Goal: Communication & Community: Answer question/provide support

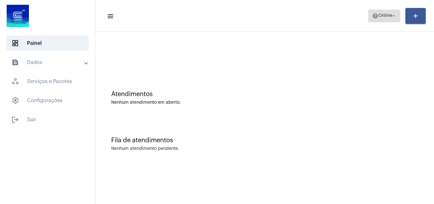
click at [385, 16] on span "Online" at bounding box center [385, 16] width 14 height 4
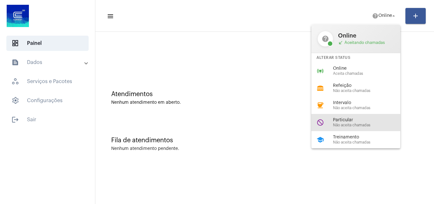
drag, startPoint x: 348, startPoint y: 126, endPoint x: 304, endPoint y: 132, distance: 43.9
click at [348, 126] on span "Não aceita chamadas" at bounding box center [369, 125] width 72 height 4
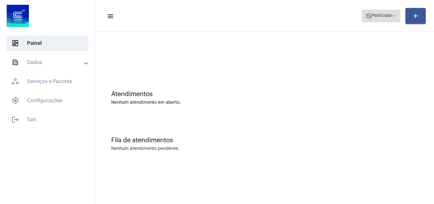
click at [380, 14] on span "Particular" at bounding box center [382, 16] width 20 height 4
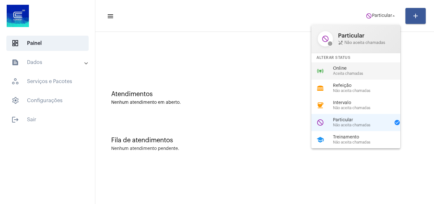
click at [354, 70] on span "Online" at bounding box center [369, 68] width 72 height 5
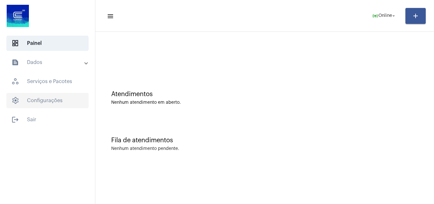
click at [50, 96] on span "settings Configurações" at bounding box center [47, 100] width 82 height 15
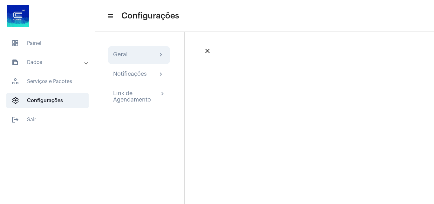
click at [140, 59] on div "Geral chevron_right" at bounding box center [139, 55] width 62 height 18
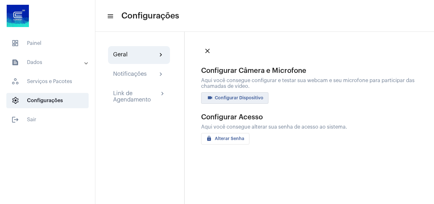
click at [246, 98] on span "videocam Configurar Dispositivo" at bounding box center [234, 98] width 57 height 4
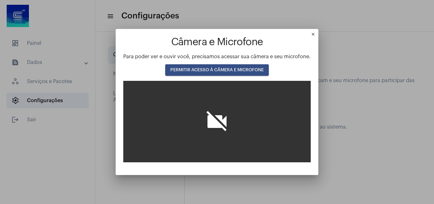
click at [234, 64] on div "Câmera e Microfone Para poder ver e ouvir você, precisamos acessar sua câmera e…" at bounding box center [216, 100] width 187 height 126
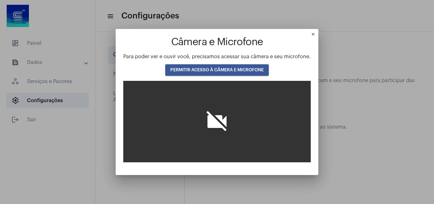
click at [232, 67] on button "PERMITIR ACESSO À CÂMERA E MICROFONE" at bounding box center [217, 69] width 104 height 11
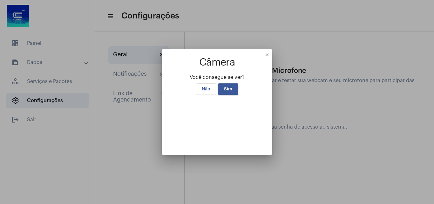
click at [227, 87] on span "Sim" at bounding box center [228, 89] width 8 height 4
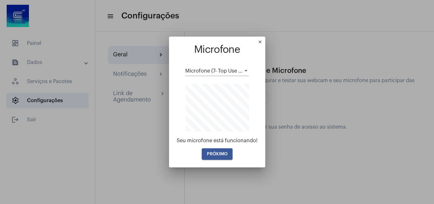
click at [229, 149] on button "PRÓXIMO" at bounding box center [217, 153] width 31 height 11
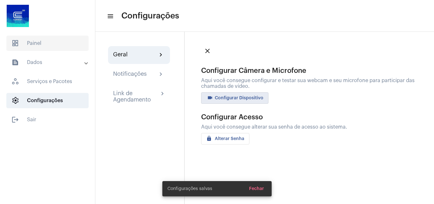
click at [51, 36] on span "dashboard Painel" at bounding box center [47, 43] width 82 height 15
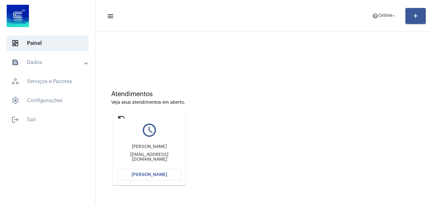
click at [152, 178] on button "[PERSON_NAME]" at bounding box center [150, 174] width 64 height 11
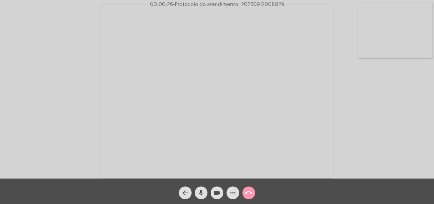
click at [272, 5] on span "• Protocolo do atendimento: 20250912008029" at bounding box center [228, 4] width 111 height 5
copy span "20250912008029"
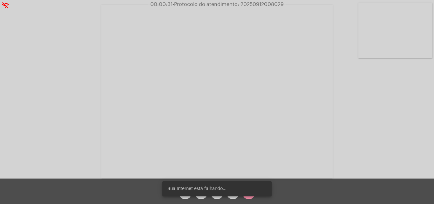
click at [369, 121] on div "Acessando Câmera e Microfone..." at bounding box center [217, 91] width 433 height 178
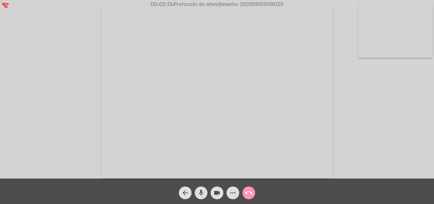
click at [232, 197] on span "more_horiz" at bounding box center [233, 192] width 8 height 13
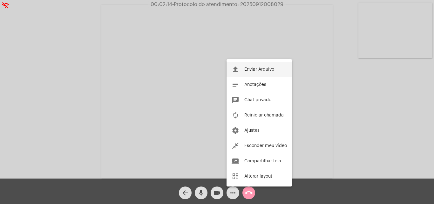
click at [258, 69] on span "Enviar Arquivo" at bounding box center [259, 69] width 30 height 4
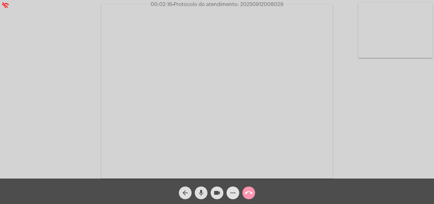
click at [238, 192] on button "more_horiz" at bounding box center [233, 192] width 13 height 13
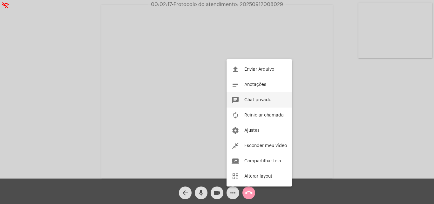
click at [260, 100] on span "Chat privado" at bounding box center [257, 100] width 27 height 4
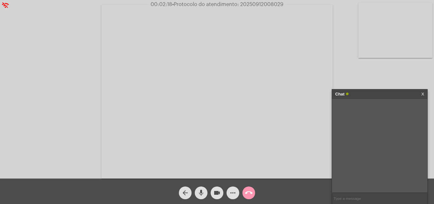
click at [369, 200] on input "text" at bounding box center [379, 198] width 95 height 11
paste input "20250912008029"
type input "20250912008029"
click at [250, 192] on mat-icon "call_end" at bounding box center [249, 193] width 8 height 8
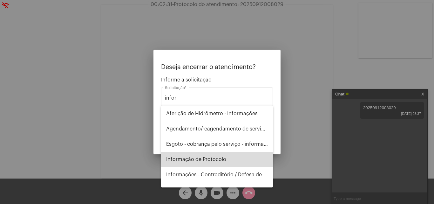
click at [221, 162] on span "Informação de Protocolo" at bounding box center [217, 159] width 102 height 15
type input "Informação de Protocolo"
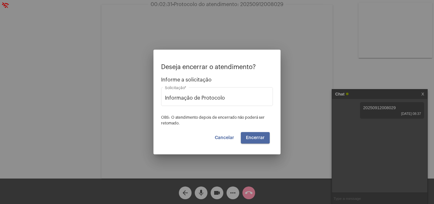
click at [256, 139] on span "Encerrar" at bounding box center [255, 137] width 19 height 4
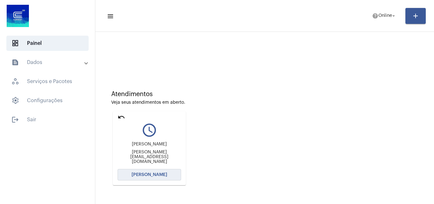
click at [154, 173] on span "[PERSON_NAME]" at bounding box center [150, 174] width 36 height 4
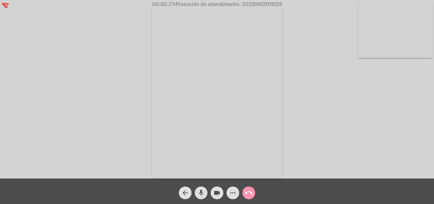
click at [263, 3] on span "• Protocolo do atendimento: 20250912011025" at bounding box center [228, 4] width 108 height 5
copy span "20250912011025"
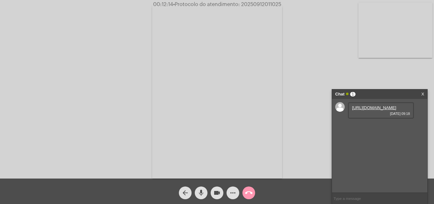
click at [376, 110] on link "https://neft-transfer-bucket.s3.amazonaws.com/temp-ef5ef05d-b70d-8779-e6e5-5ec5…" at bounding box center [374, 107] width 44 height 5
click at [400, 45] on video at bounding box center [395, 30] width 74 height 55
click at [104, 81] on video at bounding box center [80, 91] width 74 height 98
copy span "20250912011025"
click at [396, 36] on video at bounding box center [395, 30] width 74 height 55
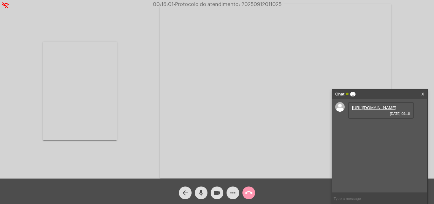
click at [68, 115] on video at bounding box center [80, 91] width 74 height 98
click at [252, 192] on mat-icon "call_end" at bounding box center [249, 193] width 8 height 8
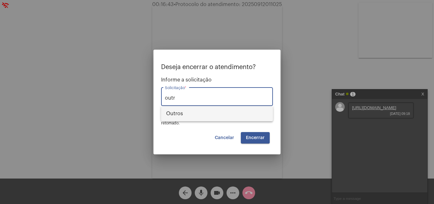
click at [185, 114] on span "Outros" at bounding box center [217, 113] width 102 height 15
type input "Outros"
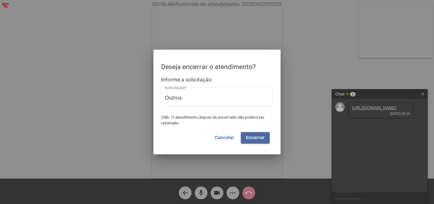
click at [259, 137] on span "Encerrar" at bounding box center [255, 137] width 19 height 4
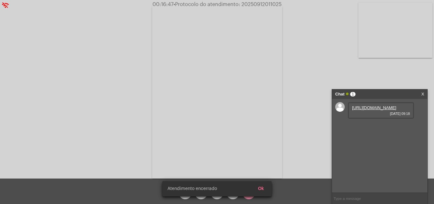
click at [259, 137] on video at bounding box center [217, 91] width 130 height 173
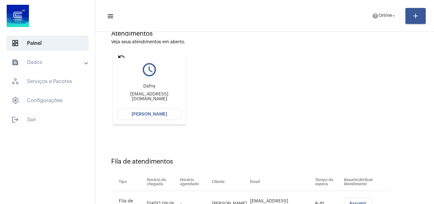
scroll to position [46, 0]
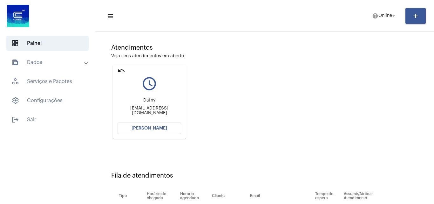
click at [169, 126] on button "[PERSON_NAME]" at bounding box center [150, 127] width 64 height 11
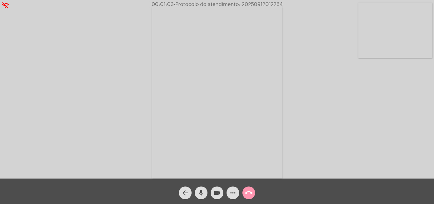
click at [268, 4] on span "• Protocolo do atendimento: 20250912012264" at bounding box center [228, 4] width 109 height 5
click at [302, 62] on div "Acessando Câmera e Microfone..." at bounding box center [217, 91] width 433 height 178
click at [234, 196] on mat-icon "more_horiz" at bounding box center [233, 193] width 8 height 8
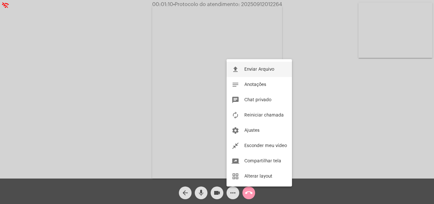
click at [265, 71] on span "Enviar Arquivo" at bounding box center [259, 69] width 30 height 4
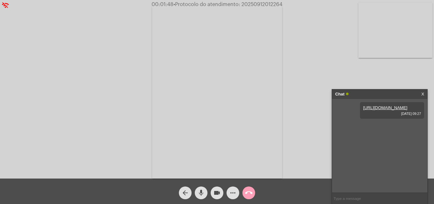
click at [252, 192] on mat-icon "call_end" at bounding box center [249, 193] width 8 height 8
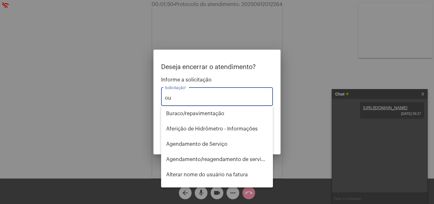
type input "o"
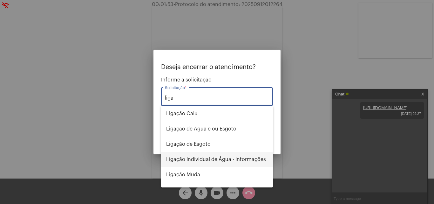
click at [241, 159] on span "Ligação Individual de Água - Informações" at bounding box center [217, 159] width 102 height 15
type input "Ligação Individual de Água - Informações"
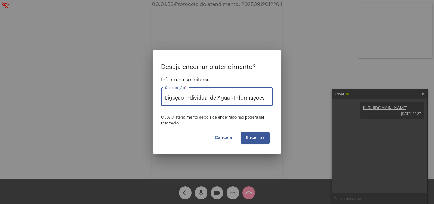
click at [262, 139] on span "Encerrar" at bounding box center [255, 137] width 19 height 4
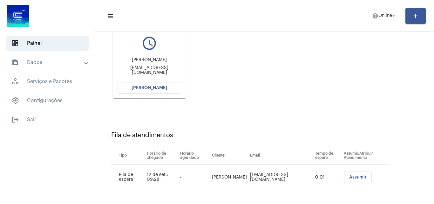
scroll to position [90, 0]
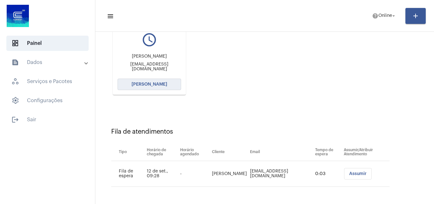
click at [140, 83] on span "[PERSON_NAME]" at bounding box center [150, 84] width 36 height 4
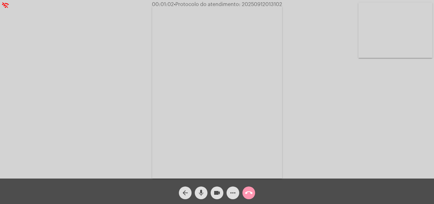
click at [246, 193] on mat-icon "call_end" at bounding box center [249, 193] width 8 height 8
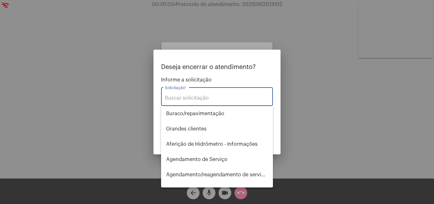
click at [340, 61] on div at bounding box center [217, 102] width 434 height 204
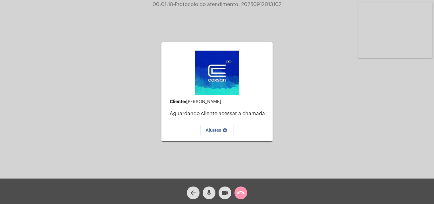
click at [245, 191] on button "call_end" at bounding box center [240, 192] width 13 height 13
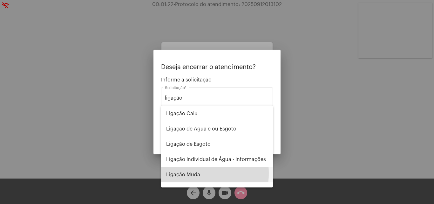
click at [189, 173] on span "Ligação Muda" at bounding box center [217, 174] width 102 height 15
type input "Ligação Muda"
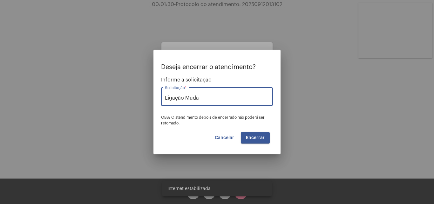
click at [261, 136] on span "Encerrar" at bounding box center [255, 137] width 19 height 4
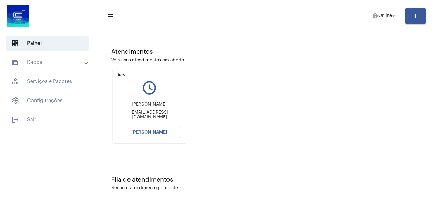
scroll to position [45, 0]
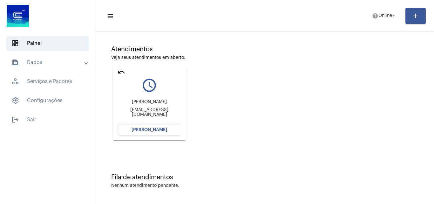
click at [156, 125] on button "[PERSON_NAME]" at bounding box center [150, 129] width 64 height 11
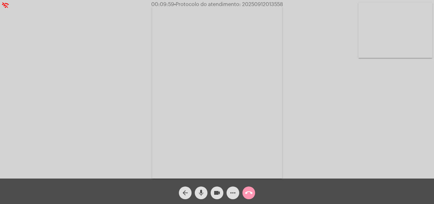
click at [264, 3] on span "• Protocolo do atendimento: 20250912013558" at bounding box center [228, 4] width 109 height 5
copy span "20250912013558"
click at [232, 193] on mat-icon "more_horiz" at bounding box center [233, 193] width 8 height 8
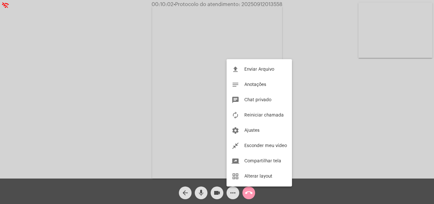
click at [262, 102] on button "chat Chat privado" at bounding box center [259, 99] width 65 height 15
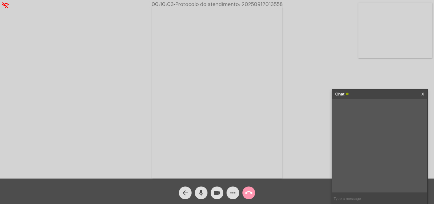
click at [365, 196] on input "text" at bounding box center [379, 198] width 95 height 11
paste input "20250912013558"
type input "20250912013558"
click at [247, 192] on mat-icon "call_end" at bounding box center [249, 193] width 8 height 8
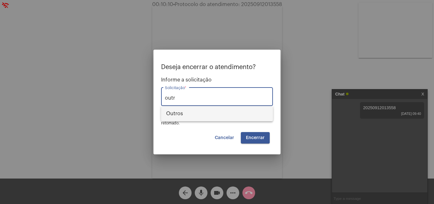
click at [232, 109] on span "Outros" at bounding box center [217, 113] width 102 height 15
type input "Outros"
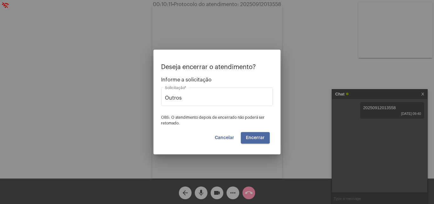
click at [254, 136] on span "Encerrar" at bounding box center [255, 137] width 19 height 4
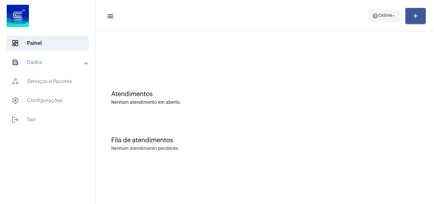
click at [381, 16] on span "Online" at bounding box center [385, 16] width 14 height 4
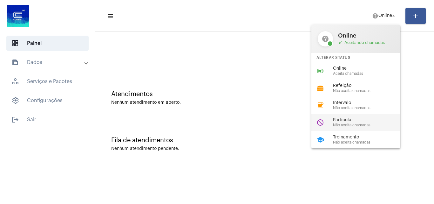
click at [345, 119] on span "Particular" at bounding box center [369, 120] width 72 height 5
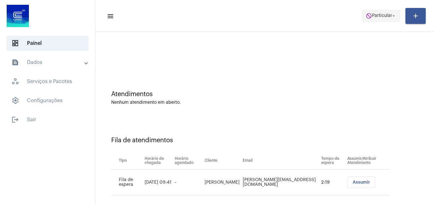
click at [379, 10] on button "do_not_disturb Particular arrow_drop_down" at bounding box center [381, 16] width 38 height 13
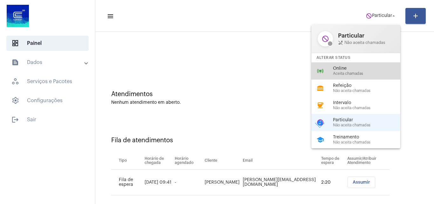
click at [350, 65] on div "online_prediction Online Aceita chamadas" at bounding box center [360, 70] width 99 height 17
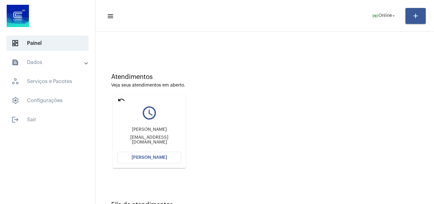
scroll to position [45, 0]
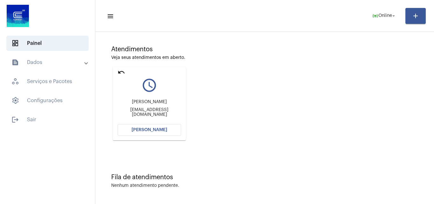
click at [161, 133] on button "[PERSON_NAME]" at bounding box center [150, 129] width 64 height 11
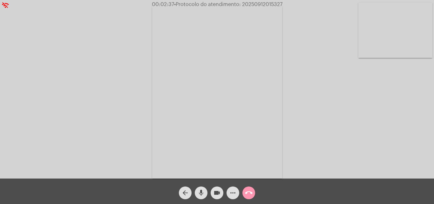
click at [394, 22] on video at bounding box center [395, 30] width 74 height 55
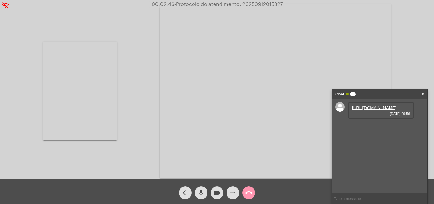
click at [361, 108] on link "https://neft-transfer-bucket.s3.amazonaws.com/temp-73da2baf-2afa-f5f4-35ce-c8c1…" at bounding box center [374, 107] width 44 height 5
click at [119, 100] on div "Acessando Câmera e Microfone..." at bounding box center [217, 90] width 433 height 178
click at [107, 103] on video at bounding box center [80, 91] width 74 height 98
click at [269, 2] on span "• Protocolo do atendimento: 20250912015327" at bounding box center [228, 4] width 108 height 5
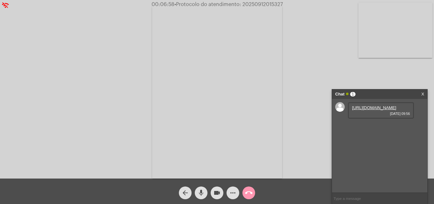
click at [359, 198] on input "text" at bounding box center [379, 198] width 95 height 11
paste input "20250912015327"
type input "20250912015327"
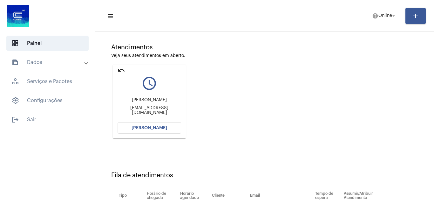
scroll to position [46, 0]
click at [172, 130] on button "[PERSON_NAME]" at bounding box center [150, 127] width 64 height 11
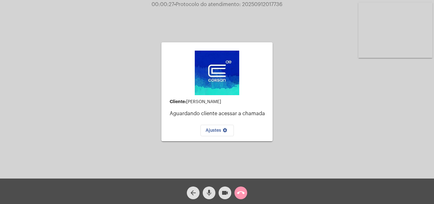
click at [248, 194] on div "call_end" at bounding box center [241, 191] width 16 height 16
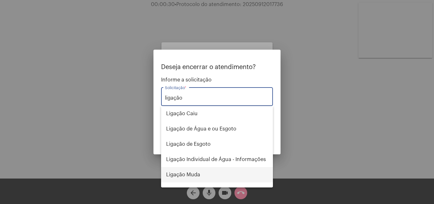
click at [195, 173] on span "Ligação Muda" at bounding box center [217, 174] width 102 height 15
type input "Ligação Muda"
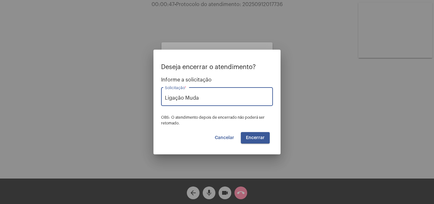
click at [262, 137] on span "Encerrar" at bounding box center [255, 137] width 19 height 4
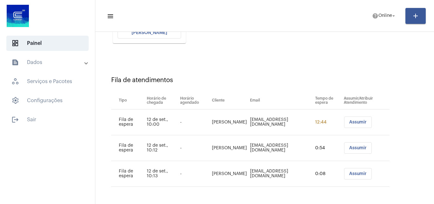
scroll to position [110, 0]
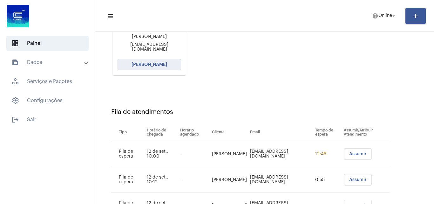
click at [155, 65] on span "Abrir Chamada" at bounding box center [150, 64] width 36 height 4
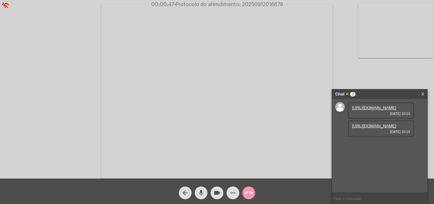
click at [373, 110] on link "https://neft-transfer-bucket.s3.amazonaws.com/temp-1d8f202f-e972-79bb-1579-cb92…" at bounding box center [374, 107] width 44 height 5
click at [371, 128] on link "https://neft-transfer-bucket.s3.amazonaws.com/temp-a07414f6-5d1c-5897-1f56-17d1…" at bounding box center [374, 125] width 44 height 5
click at [377, 146] on link "https://neft-transfer-bucket.s3.amazonaws.com/temp-f39bb9b3-a26e-e0d0-ab31-be67…" at bounding box center [374, 143] width 44 height 5
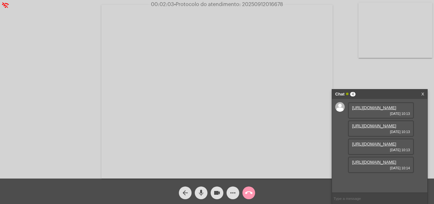
click at [379, 173] on div "https://neft-transfer-bucket.s3.amazonaws.com/temp-a0bfb895-82e5-374b-4dd8-838d…" at bounding box center [381, 164] width 66 height 17
click at [381, 164] on link "https://neft-transfer-bucket.s3.amazonaws.com/temp-a0bfb895-82e5-374b-4dd8-838d…" at bounding box center [374, 161] width 44 height 5
click at [206, 193] on button "mic" at bounding box center [201, 192] width 13 height 13
click at [217, 195] on mat-icon "videocam" at bounding box center [217, 193] width 8 height 8
click at [258, 5] on span "• Protocolo do atendimento: 20250912016678" at bounding box center [227, 4] width 109 height 5
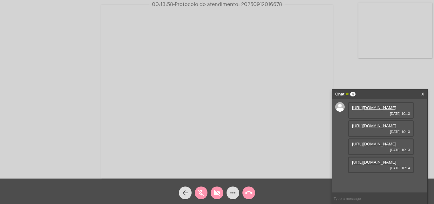
click at [258, 5] on span "• Protocolo do atendimento: 20250912016678" at bounding box center [227, 4] width 109 height 5
copy span "20250912016678"
drag, startPoint x: 201, startPoint y: 194, endPoint x: 222, endPoint y: 191, distance: 21.5
click at [201, 194] on mat-icon "mic_off" at bounding box center [201, 193] width 8 height 8
click at [217, 191] on mat-icon "videocam_off" at bounding box center [217, 193] width 8 height 8
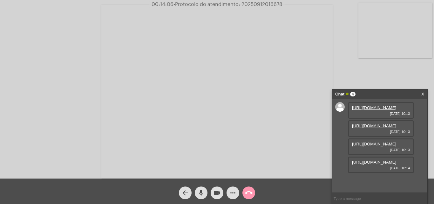
click at [234, 191] on mat-icon "more_horiz" at bounding box center [233, 193] width 8 height 8
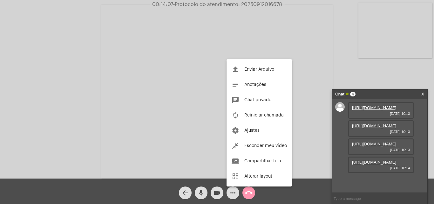
click at [268, 73] on button "file_upload Enviar Arquivo" at bounding box center [259, 69] width 65 height 15
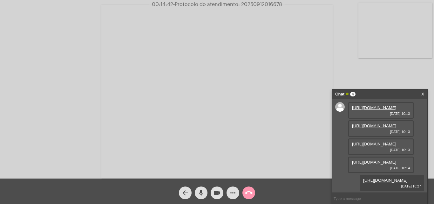
scroll to position [70, 0]
click at [249, 194] on mat-icon "call_end" at bounding box center [249, 193] width 8 height 8
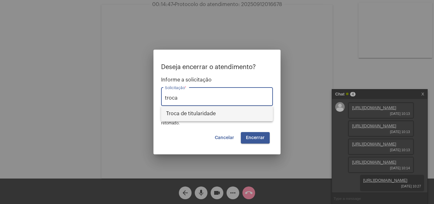
click at [225, 114] on span "Troca de titularidade" at bounding box center [217, 113] width 102 height 15
type input "Troca de titularidade"
click at [254, 137] on span "Encerrar" at bounding box center [255, 137] width 19 height 4
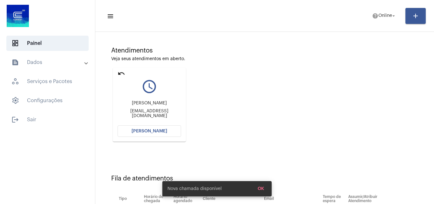
scroll to position [90, 0]
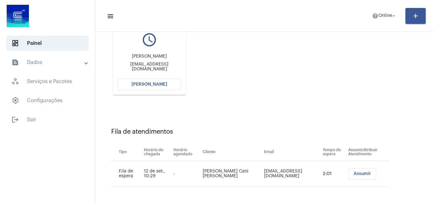
click at [169, 85] on button "[PERSON_NAME]" at bounding box center [150, 83] width 64 height 11
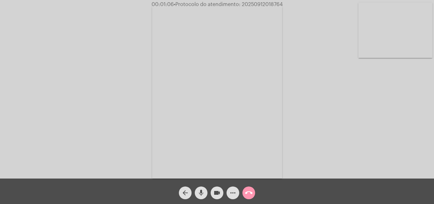
click at [262, 3] on span "• Protocolo do atendimento: 20250912018764" at bounding box center [228, 4] width 109 height 5
copy span "20250912018764"
click at [236, 197] on span "more_horiz" at bounding box center [233, 192] width 8 height 13
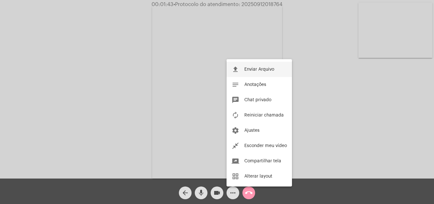
click at [261, 74] on button "file_upload Enviar Arquivo" at bounding box center [259, 69] width 65 height 15
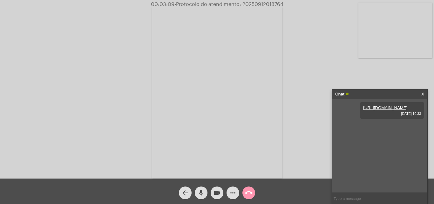
copy span "20250912018764"
click at [352, 198] on input "text" at bounding box center [379, 198] width 95 height 11
paste input "20250912018764"
type input "20250912018764"
click at [251, 195] on mat-icon "call_end" at bounding box center [249, 193] width 8 height 8
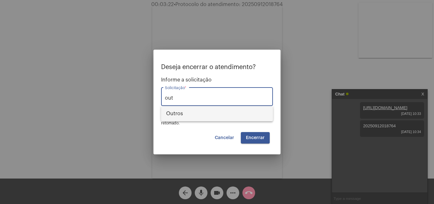
click at [198, 113] on span "Outros" at bounding box center [217, 113] width 102 height 15
type input "Outros"
click at [254, 135] on span "Encerrar" at bounding box center [255, 137] width 19 height 4
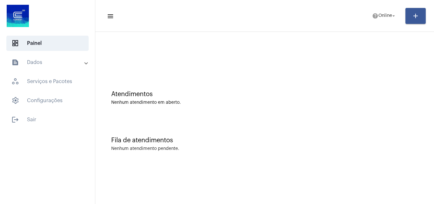
click at [58, 69] on mat-expansion-panel-header "text_snippet_outlined Dados" at bounding box center [49, 62] width 91 height 15
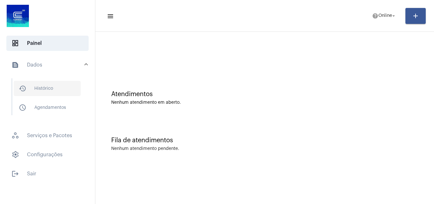
click at [56, 94] on span "history_outlined Histórico" at bounding box center [47, 88] width 67 height 15
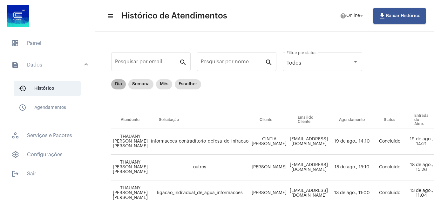
click at [121, 85] on mat-chip "Dia" at bounding box center [118, 84] width 15 height 10
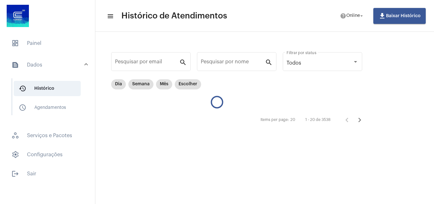
click at [214, 192] on mat-sidenav-content "menu Histórico de Atendimentos help Online arrow_drop_down file_download Baixar…" at bounding box center [264, 102] width 339 height 204
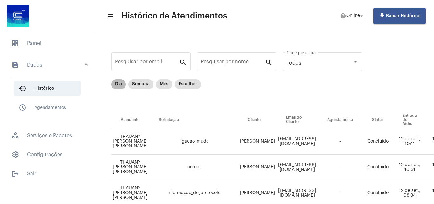
click at [118, 84] on mat-chip "Dia" at bounding box center [118, 84] width 15 height 10
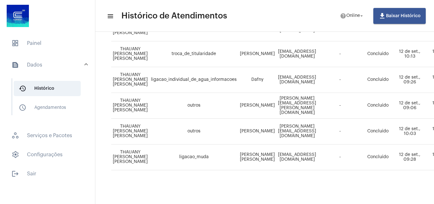
scroll to position [195, 0]
drag, startPoint x: 299, startPoint y: 126, endPoint x: 347, endPoint y: 126, distance: 47.3
click at [318, 126] on td "Linhares@outlook.com" at bounding box center [296, 131] width 41 height 26
drag, startPoint x: 338, startPoint y: 126, endPoint x: 286, endPoint y: 129, distance: 52.5
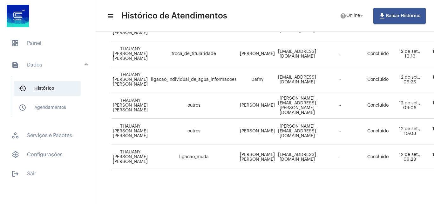
click at [286, 129] on td "Linhares@outlook.com" at bounding box center [296, 131] width 41 height 26
copy td "Linhares@outlook.com"
drag, startPoint x: 231, startPoint y: 117, endPoint x: 157, endPoint y: 91, distance: 78.9
click at [231, 118] on td "outros" at bounding box center [193, 131] width 89 height 26
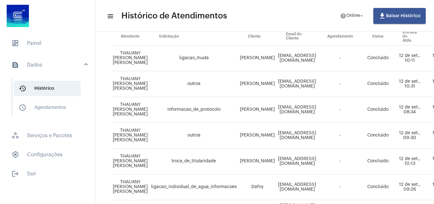
scroll to position [4, 0]
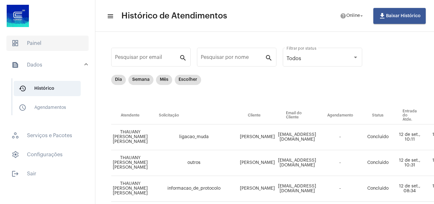
click at [56, 49] on span "dashboard Painel" at bounding box center [47, 43] width 82 height 15
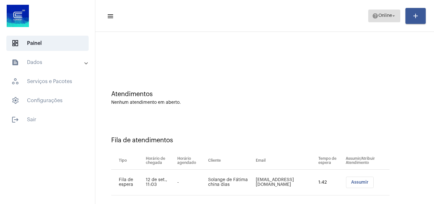
click at [372, 21] on span "help Online arrow_drop_down" at bounding box center [384, 15] width 24 height 11
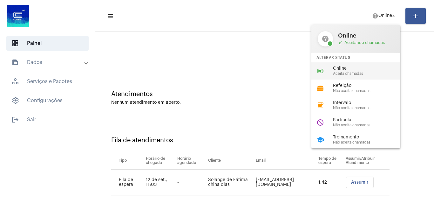
click at [348, 64] on div "online_prediction Online Aceita chamadas" at bounding box center [360, 70] width 99 height 17
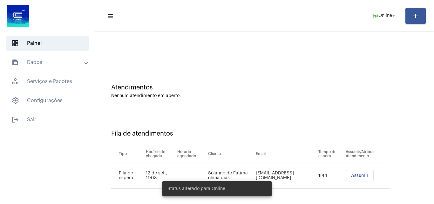
scroll to position [9, 0]
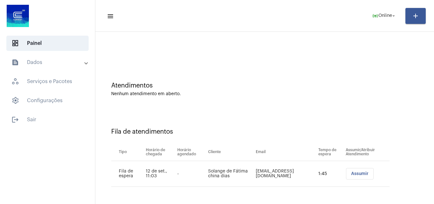
click at [356, 173] on span "Assumir" at bounding box center [359, 173] width 17 height 4
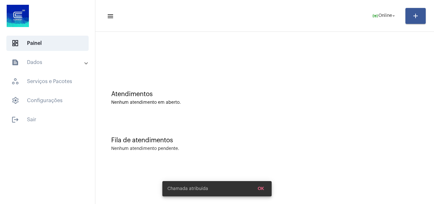
scroll to position [0, 0]
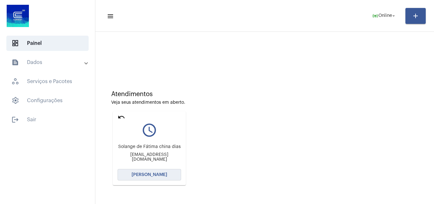
click at [168, 171] on button "[PERSON_NAME]" at bounding box center [150, 174] width 64 height 11
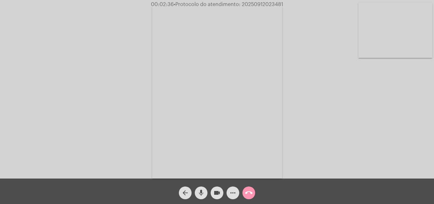
click at [204, 194] on mat-icon "mic" at bounding box center [201, 193] width 8 height 8
click at [219, 194] on mat-icon "videocam" at bounding box center [217, 193] width 8 height 8
click at [217, 196] on mat-icon "videocam_off" at bounding box center [217, 193] width 8 height 8
click at [199, 193] on mat-icon "mic_off" at bounding box center [201, 193] width 8 height 8
click at [230, 194] on mat-icon "more_horiz" at bounding box center [233, 193] width 8 height 8
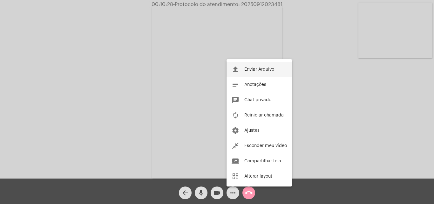
click at [258, 70] on span "Enviar Arquivo" at bounding box center [259, 69] width 30 height 4
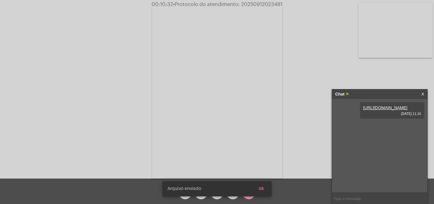
click at [263, 186] on span "ok" at bounding box center [261, 188] width 5 height 4
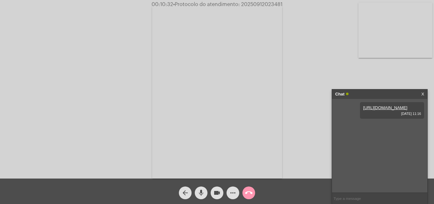
click at [234, 196] on mat-icon "more_horiz" at bounding box center [233, 193] width 8 height 8
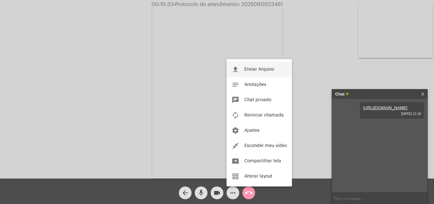
click at [254, 71] on span "Enviar Arquivo" at bounding box center [259, 69] width 30 height 4
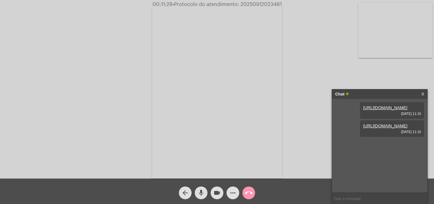
click at [266, 3] on span "• Protocolo do atendimento: 20250912023481" at bounding box center [227, 4] width 109 height 5
copy span "20250912023481"
click at [348, 194] on input "text" at bounding box center [379, 198] width 95 height 11
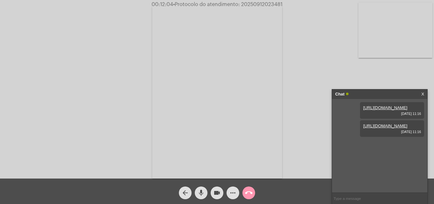
paste input "20250912023481"
type input "20250912023481"
click at [253, 194] on button "call_end" at bounding box center [248, 192] width 13 height 13
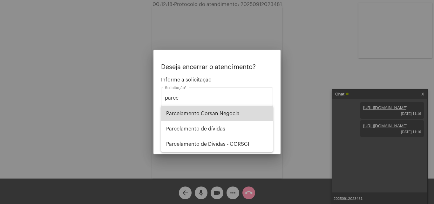
click at [217, 113] on span "Parcelamento Corsan Negocia" at bounding box center [217, 113] width 102 height 15
type input "Parcelamento Corsan Negocia"
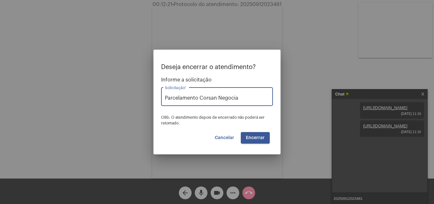
click at [262, 141] on button "Encerrar" at bounding box center [255, 137] width 29 height 11
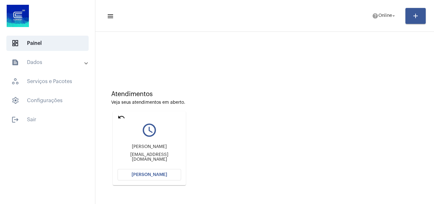
click at [160, 178] on button "[PERSON_NAME]" at bounding box center [150, 174] width 64 height 11
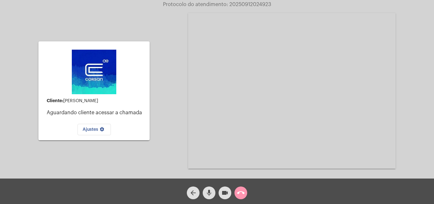
click at [237, 194] on mat-icon "call_end" at bounding box center [241, 193] width 8 height 8
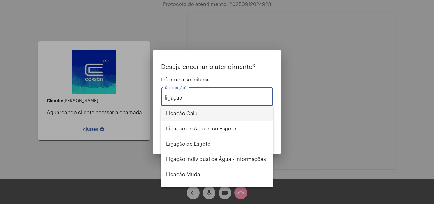
click at [203, 118] on span "Ligação Caiu" at bounding box center [217, 113] width 102 height 15
type input "Ligação Caiu"
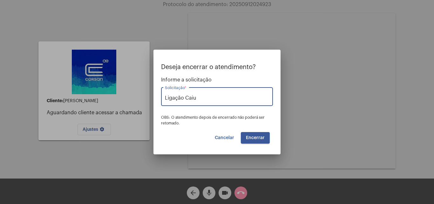
click at [252, 139] on span "Encerrar" at bounding box center [255, 137] width 19 height 4
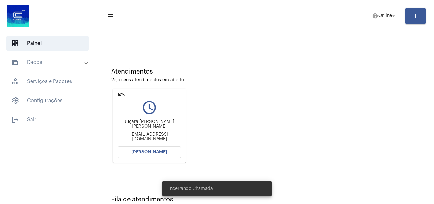
scroll to position [45, 0]
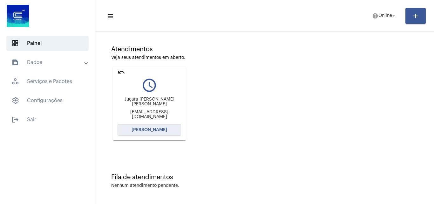
click at [162, 131] on span "[PERSON_NAME]" at bounding box center [150, 129] width 36 height 4
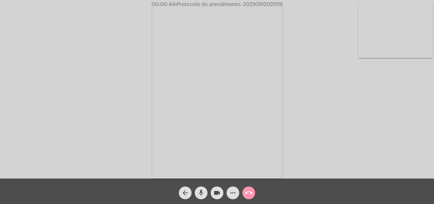
click at [266, 2] on span "• Protocolo do atendimento: 20250912025119" at bounding box center [229, 4] width 108 height 5
copy span "20250912025119"
click at [196, 101] on video at bounding box center [217, 91] width 130 height 173
click at [96, 97] on video at bounding box center [97, 90] width 130 height 173
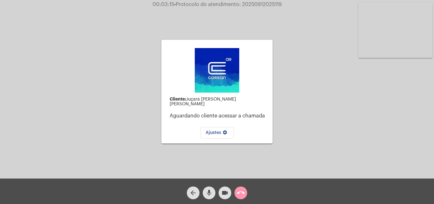
click at [240, 194] on mat-icon "call_end" at bounding box center [241, 193] width 8 height 8
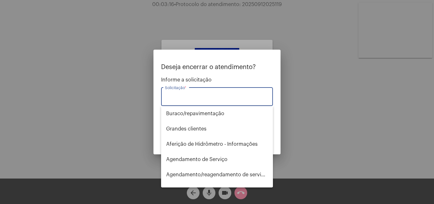
type input "ç"
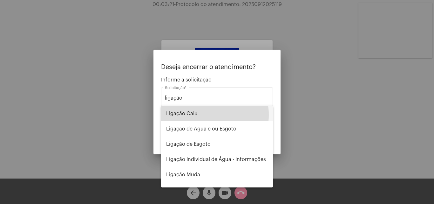
click at [204, 115] on span "Ligação Caiu" at bounding box center [217, 113] width 102 height 15
type input "Ligação Caiu"
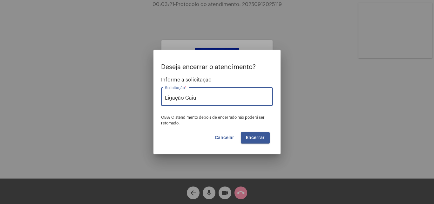
click at [252, 140] on button "Encerrar" at bounding box center [255, 137] width 29 height 11
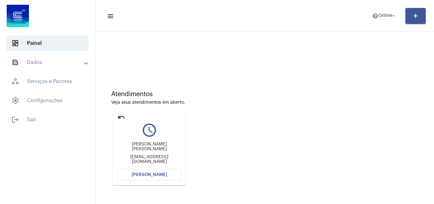
click at [153, 173] on span "[PERSON_NAME]" at bounding box center [150, 174] width 36 height 4
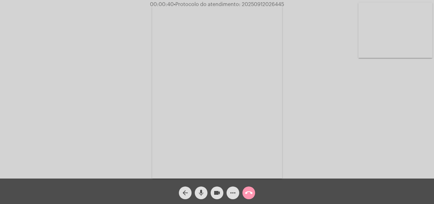
click at [250, 192] on mat-icon "call_end" at bounding box center [249, 193] width 8 height 8
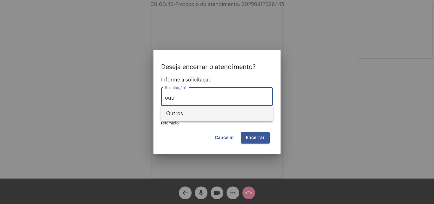
drag, startPoint x: 213, startPoint y: 118, endPoint x: 236, endPoint y: 122, distance: 23.9
click at [213, 118] on span "Outros" at bounding box center [217, 113] width 102 height 15
type input "Outros"
click at [251, 136] on span "Encerrar" at bounding box center [255, 137] width 19 height 4
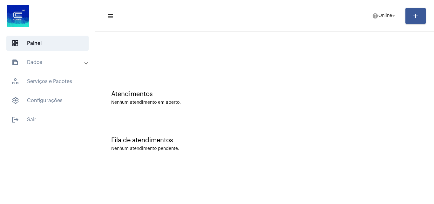
click at [390, 95] on div "Atendimentos" at bounding box center [264, 94] width 307 height 7
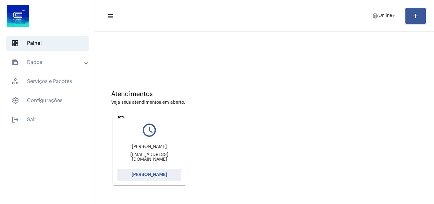
click at [163, 170] on button "[PERSON_NAME]" at bounding box center [150, 174] width 64 height 11
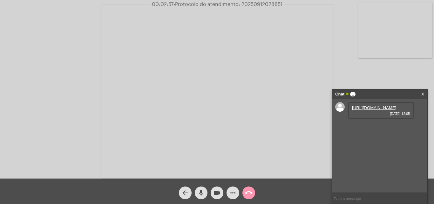
click at [366, 109] on link "https://neft-transfer-bucket.s3.amazonaws.com/temp-53d96b5e-28ea-3bbf-1ded-a742…" at bounding box center [374, 107] width 44 height 5
click at [236, 197] on span "more_horiz" at bounding box center [233, 192] width 8 height 13
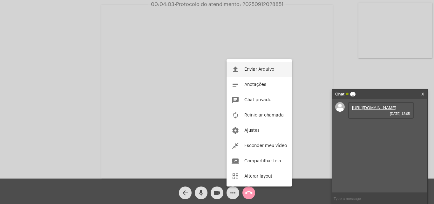
click at [248, 70] on span "Enviar Arquivo" at bounding box center [259, 69] width 30 height 4
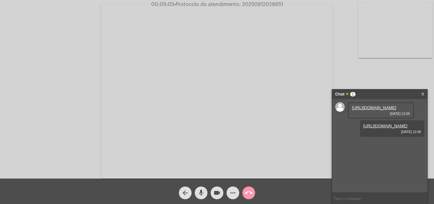
click at [233, 194] on mat-icon "more_horiz" at bounding box center [233, 193] width 8 height 8
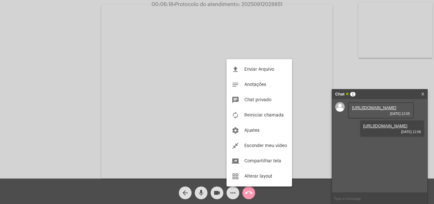
click at [288, 186] on div at bounding box center [217, 102] width 434 height 204
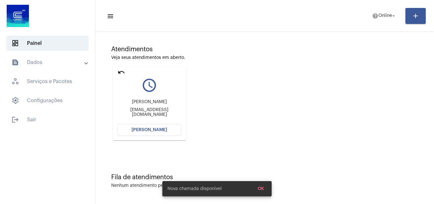
scroll to position [45, 0]
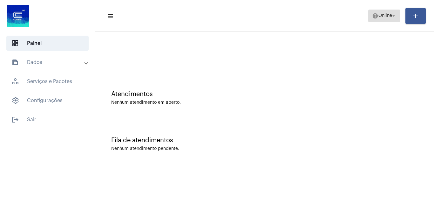
click at [382, 18] on span "help Online arrow_drop_down" at bounding box center [384, 15] width 24 height 11
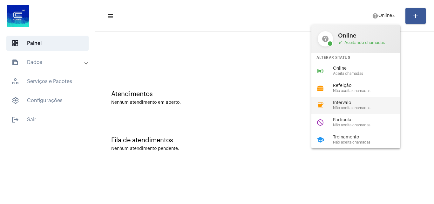
click at [359, 105] on div "Intervalo Não aceita chamadas" at bounding box center [369, 105] width 72 height 10
